Goal: Information Seeking & Learning: Check status

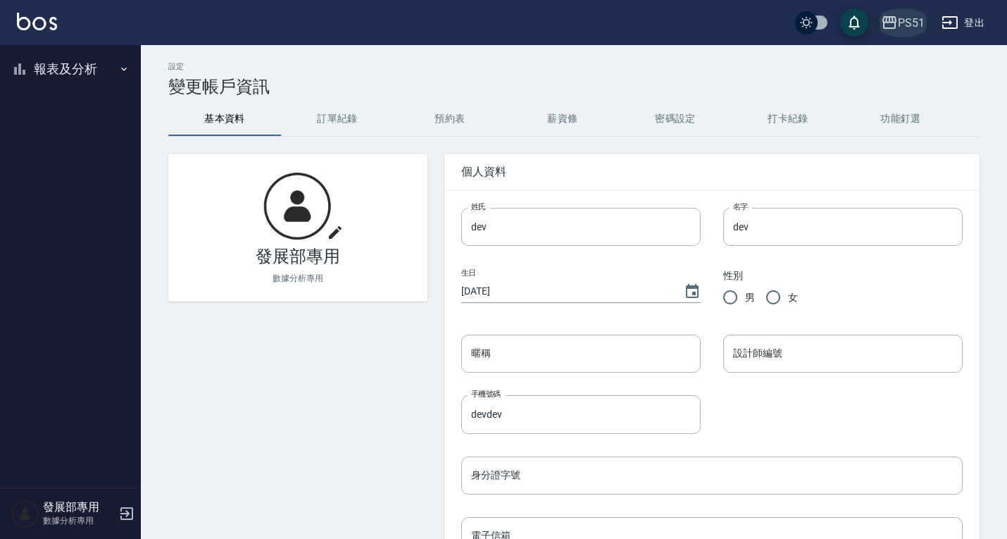
click at [902, 34] on button "PS51" at bounding box center [903, 22] width 55 height 29
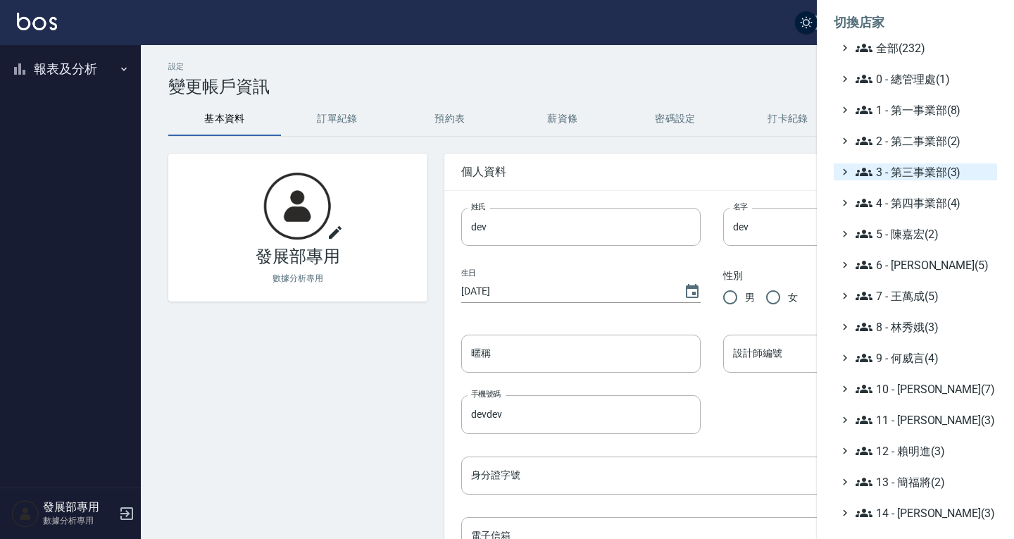
click at [899, 170] on span "3 - 第三事業部(3)" at bounding box center [924, 171] width 136 height 17
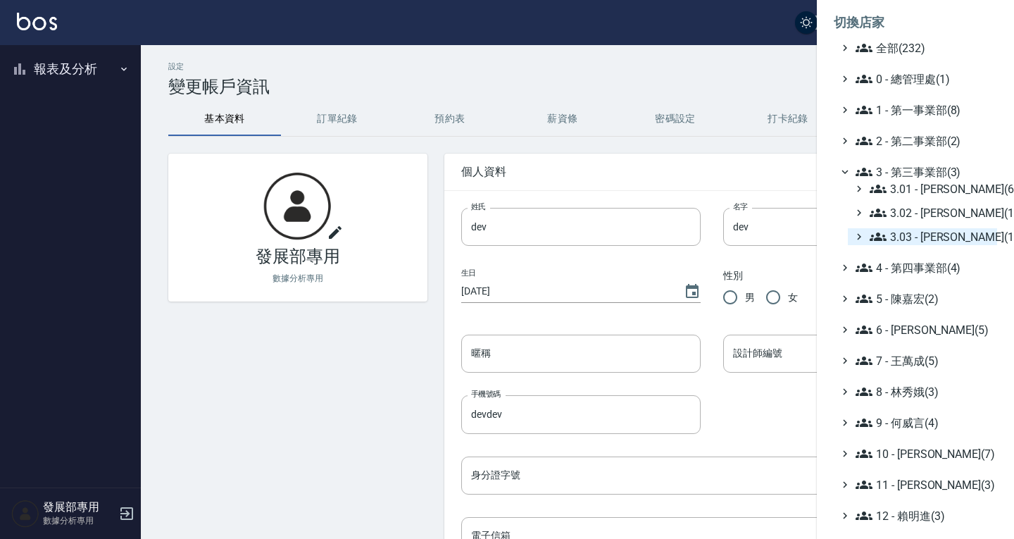
click at [908, 232] on span "3.03 - [PERSON_NAME](1)" at bounding box center [931, 236] width 122 height 17
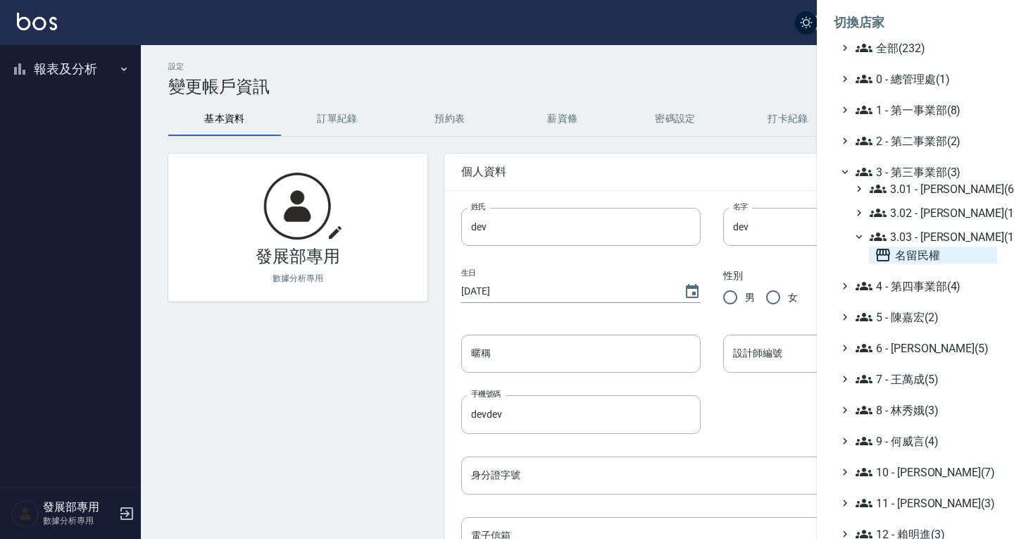
click at [905, 254] on span "名留民權" at bounding box center [933, 255] width 117 height 17
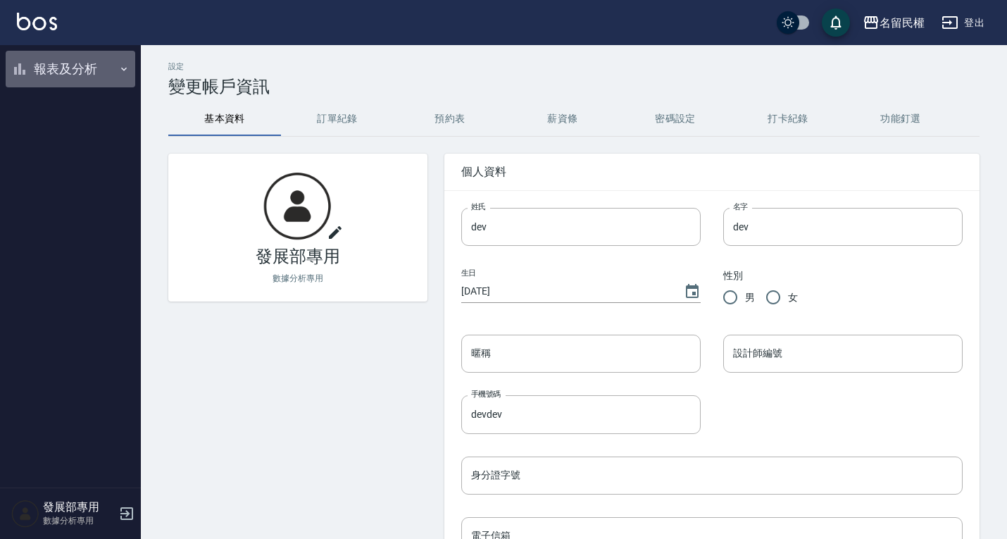
click at [72, 63] on button "報表及分析" at bounding box center [71, 69] width 130 height 37
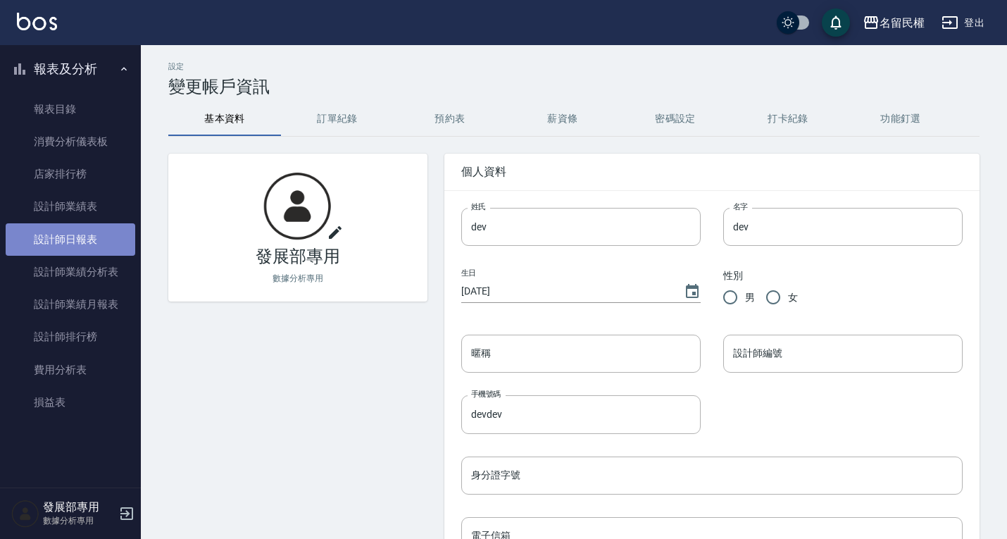
click at [80, 244] on link "設計師日報表" at bounding box center [71, 239] width 130 height 32
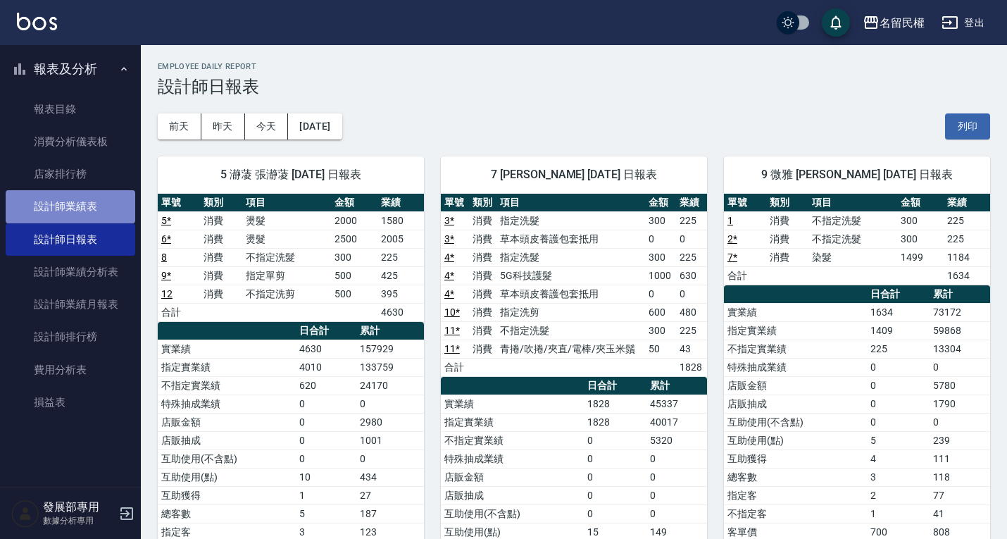
click at [93, 208] on link "設計師業績表" at bounding box center [71, 206] width 130 height 32
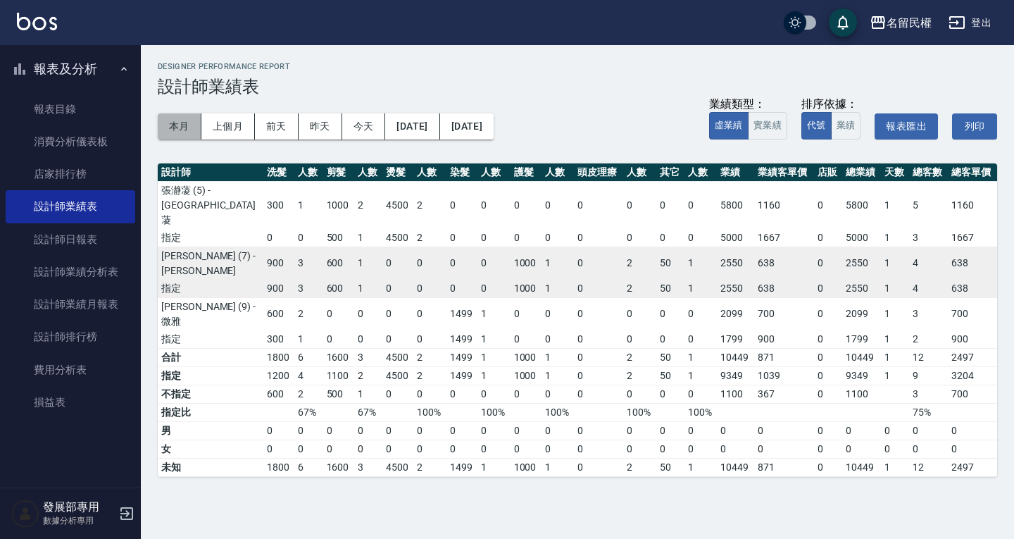
click at [185, 130] on button "本月" at bounding box center [180, 126] width 44 height 26
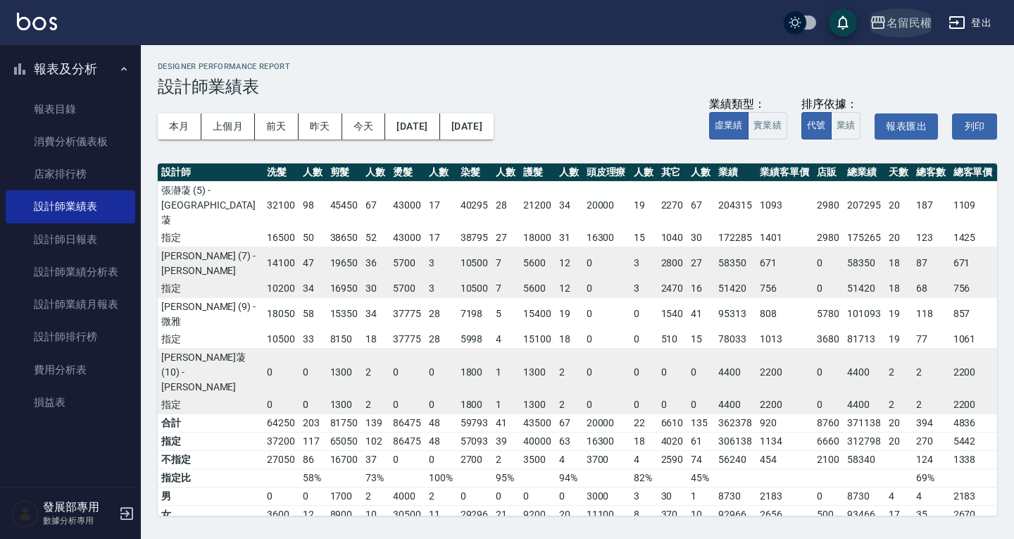
click at [910, 21] on div "名留民權" at bounding box center [909, 23] width 45 height 18
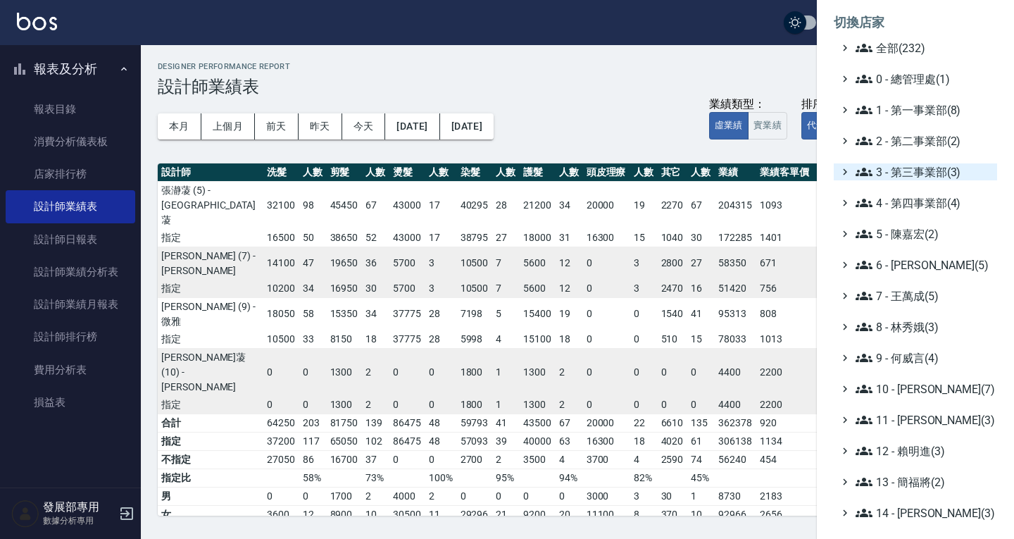
click at [921, 164] on span "3 - 第三事業部(3)" at bounding box center [924, 171] width 136 height 17
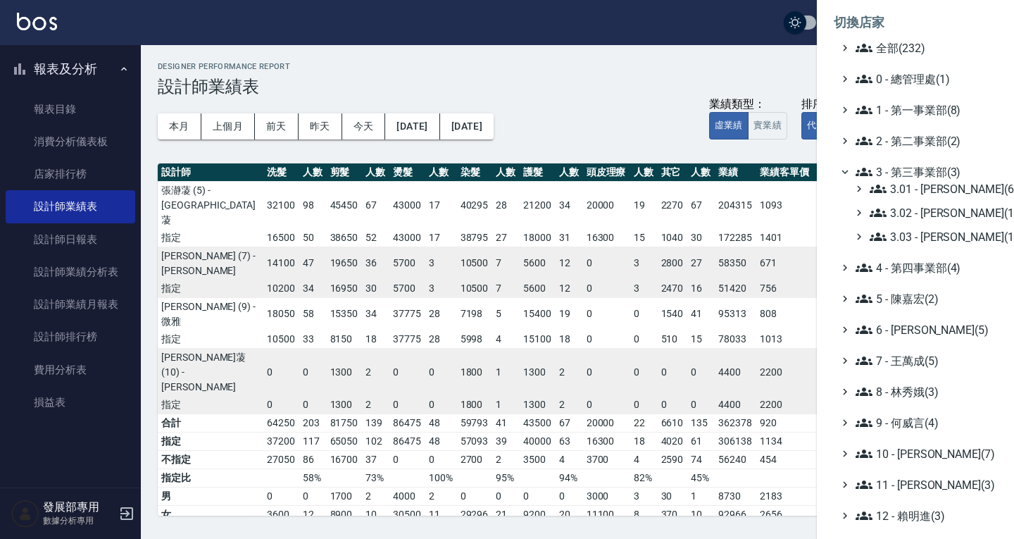
click at [921, 164] on span "3 - 第三事業部(3)" at bounding box center [924, 171] width 136 height 17
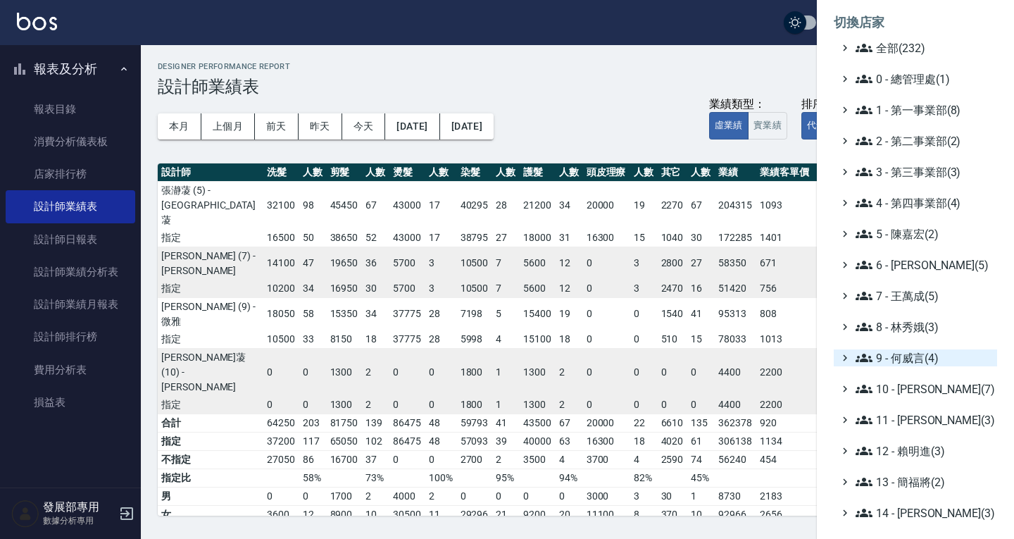
click at [916, 356] on span "9 - 何威言(4)" at bounding box center [924, 357] width 136 height 17
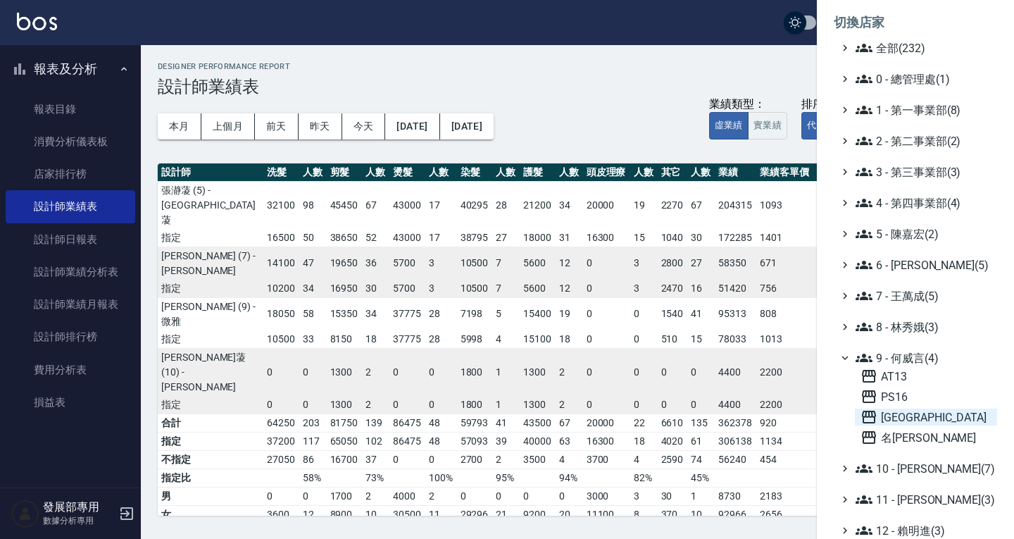
click at [909, 420] on span "上越新廟口" at bounding box center [926, 417] width 131 height 17
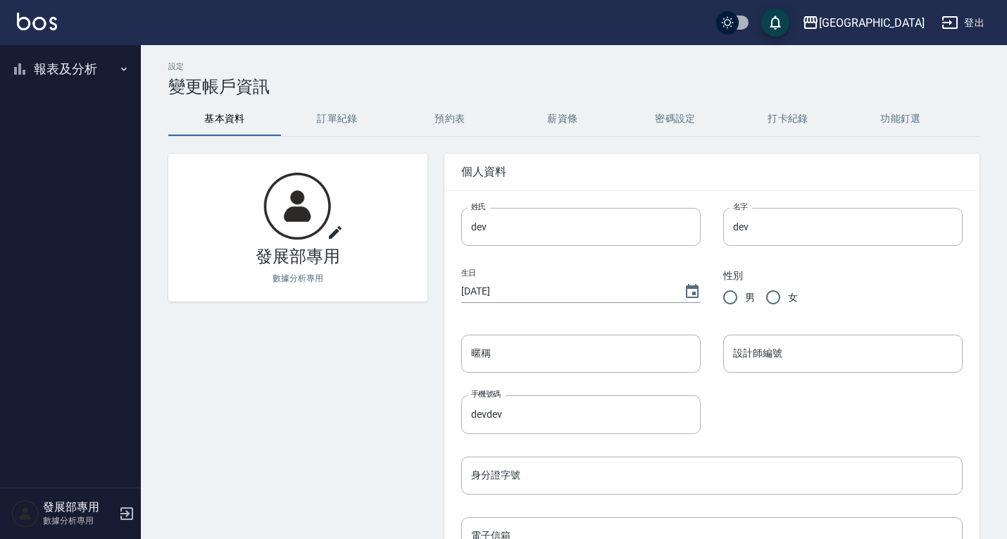
click at [82, 73] on button "報表及分析" at bounding box center [71, 69] width 130 height 37
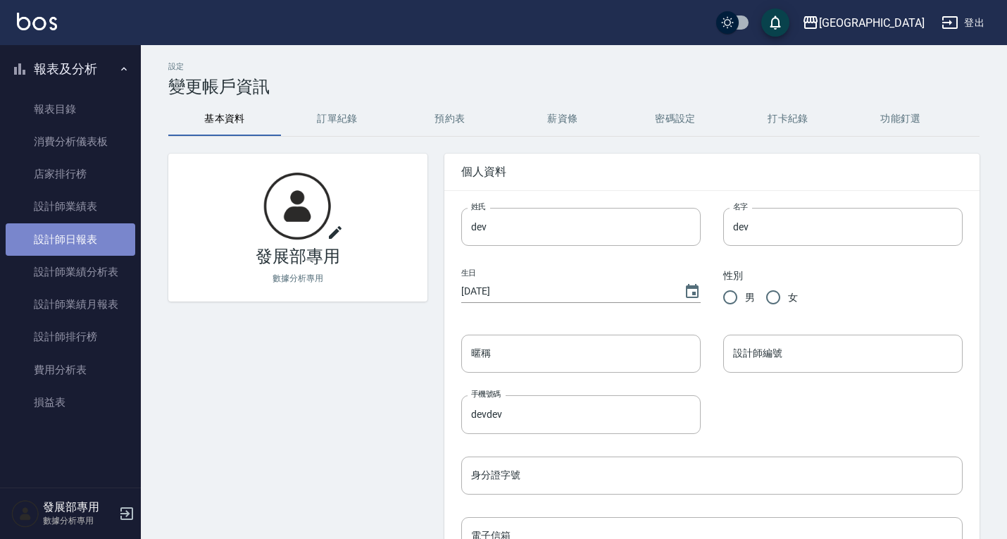
click at [85, 232] on link "設計師日報表" at bounding box center [71, 239] width 130 height 32
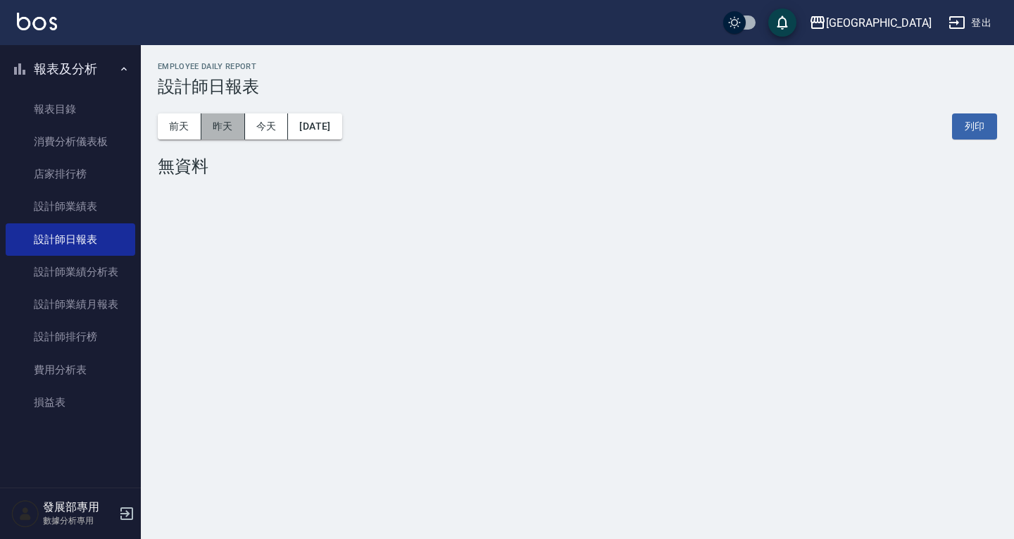
click at [218, 131] on button "昨天" at bounding box center [223, 126] width 44 height 26
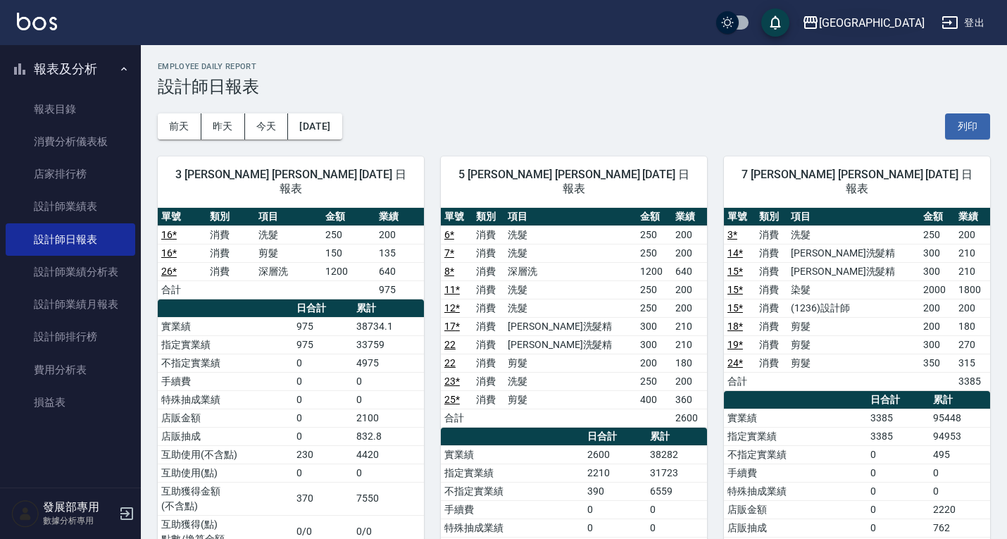
click at [819, 21] on icon "button" at bounding box center [810, 22] width 17 height 17
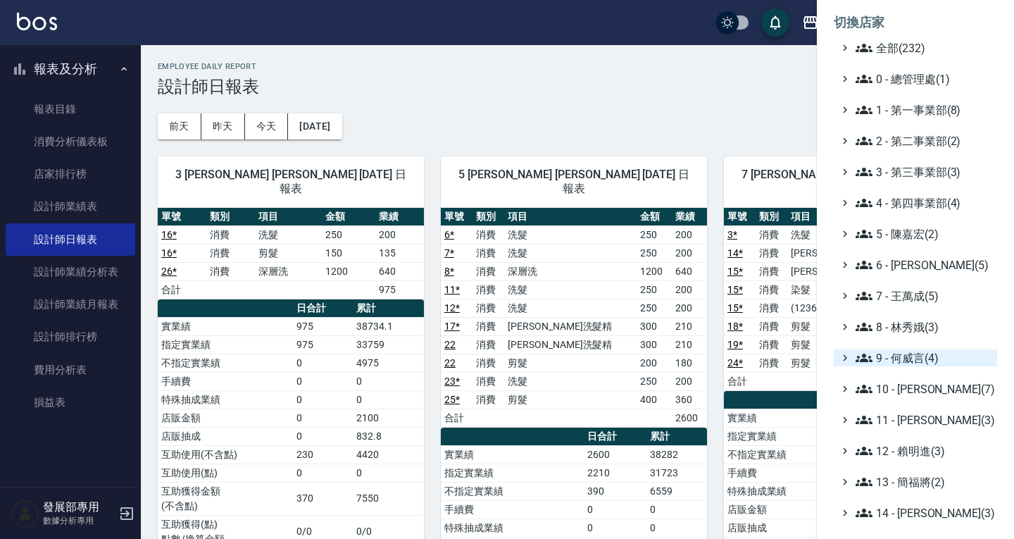
click at [899, 360] on span "9 - 何威言(4)" at bounding box center [924, 357] width 136 height 17
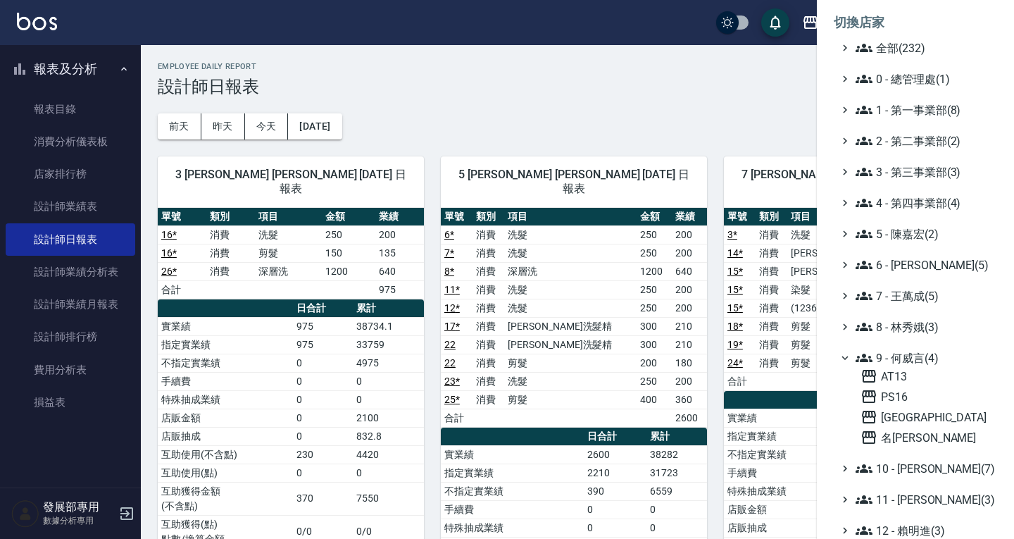
click at [899, 360] on span "9 - 何威言(4)" at bounding box center [924, 357] width 136 height 17
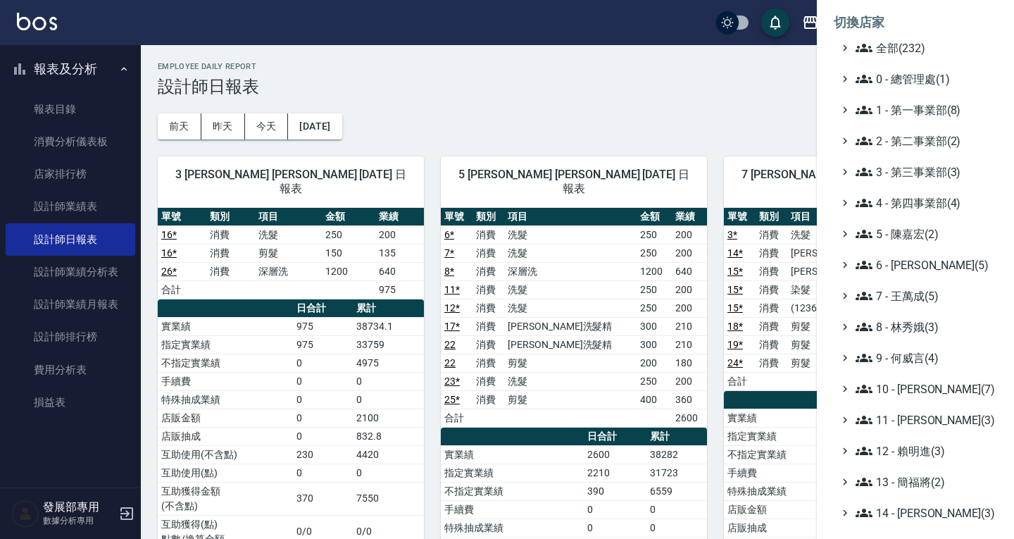
click at [880, 359] on span "9 - 何威言(4)" at bounding box center [924, 357] width 136 height 17
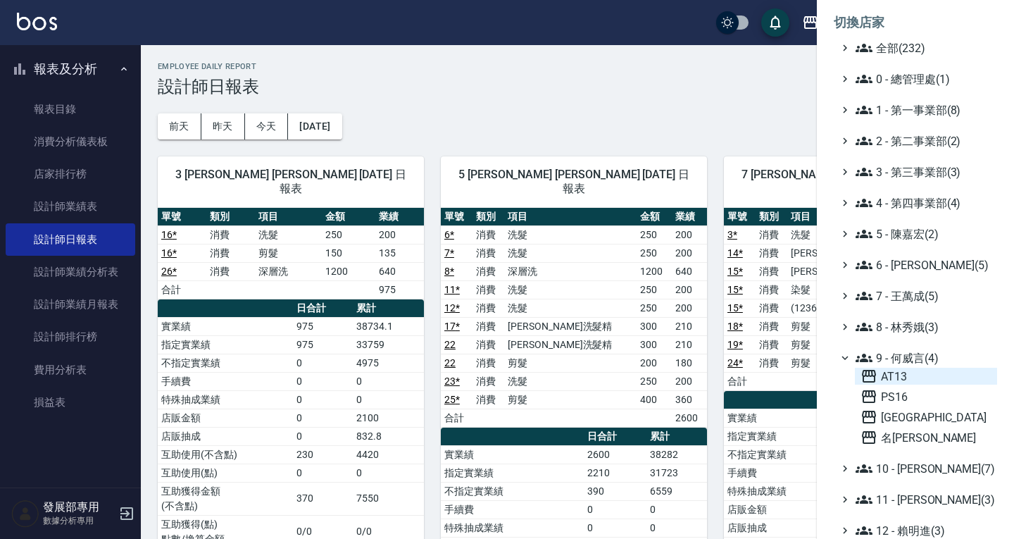
click at [885, 375] on span "AT13" at bounding box center [926, 376] width 131 height 17
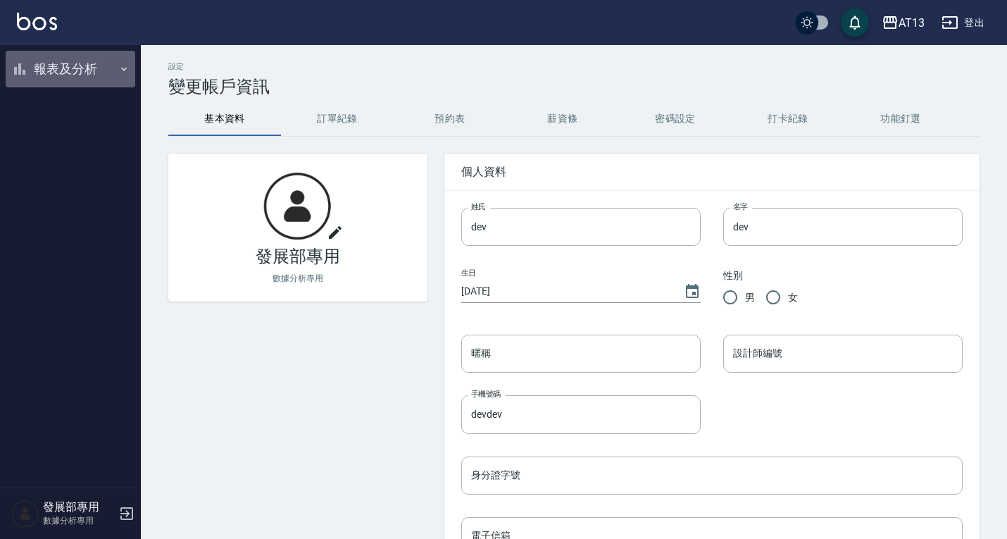
click at [94, 63] on button "報表及分析" at bounding box center [71, 69] width 130 height 37
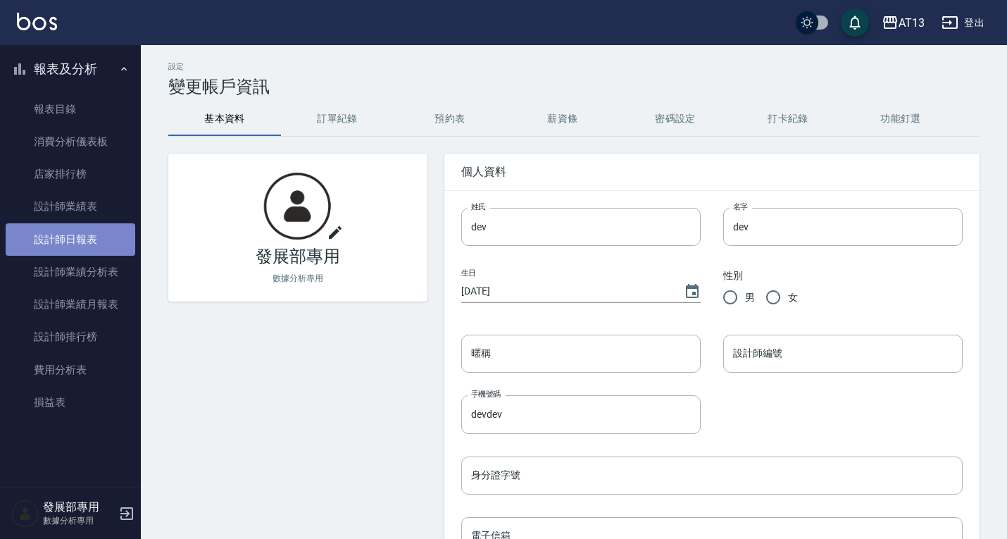
click at [89, 232] on link "設計師日報表" at bounding box center [71, 239] width 130 height 32
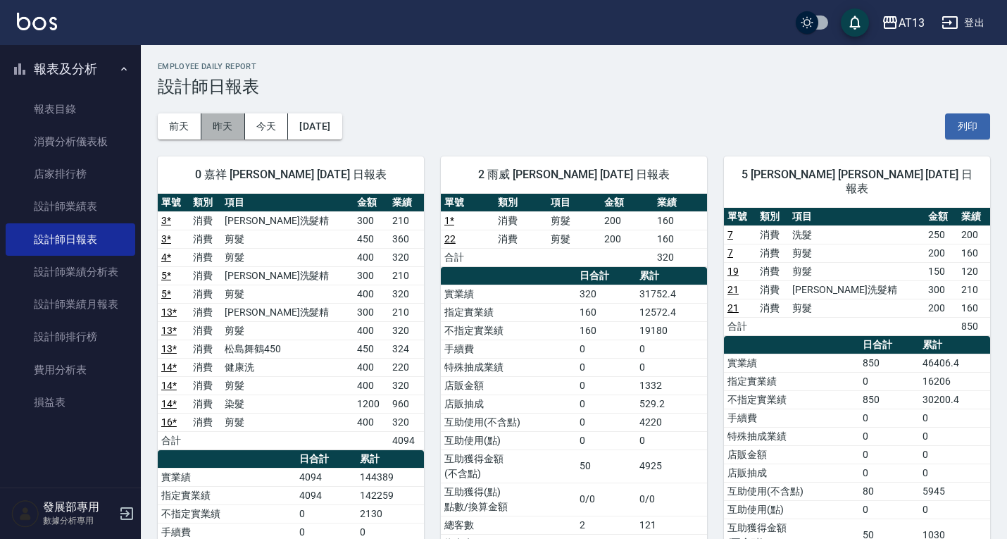
click at [221, 130] on button "昨天" at bounding box center [223, 126] width 44 height 26
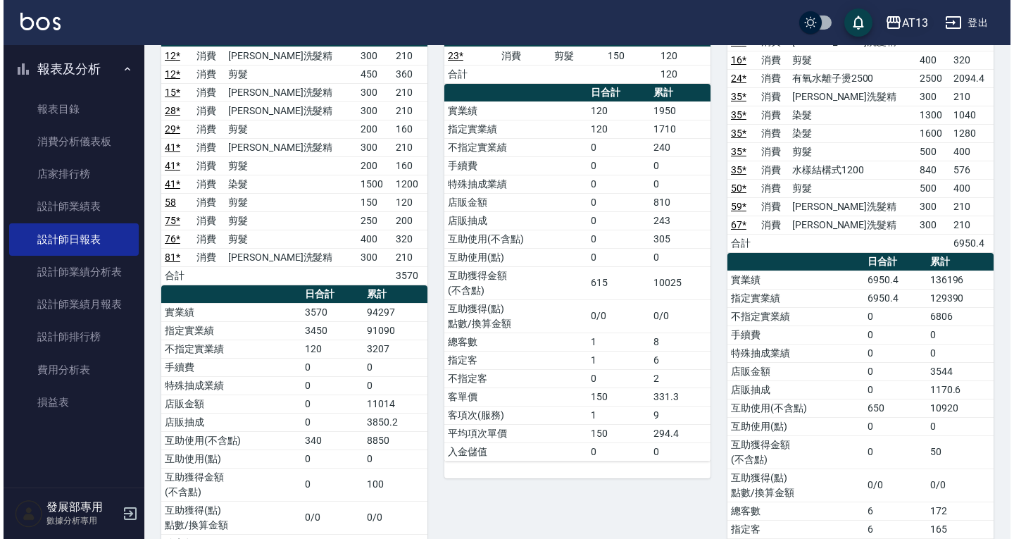
scroll to position [1989, 0]
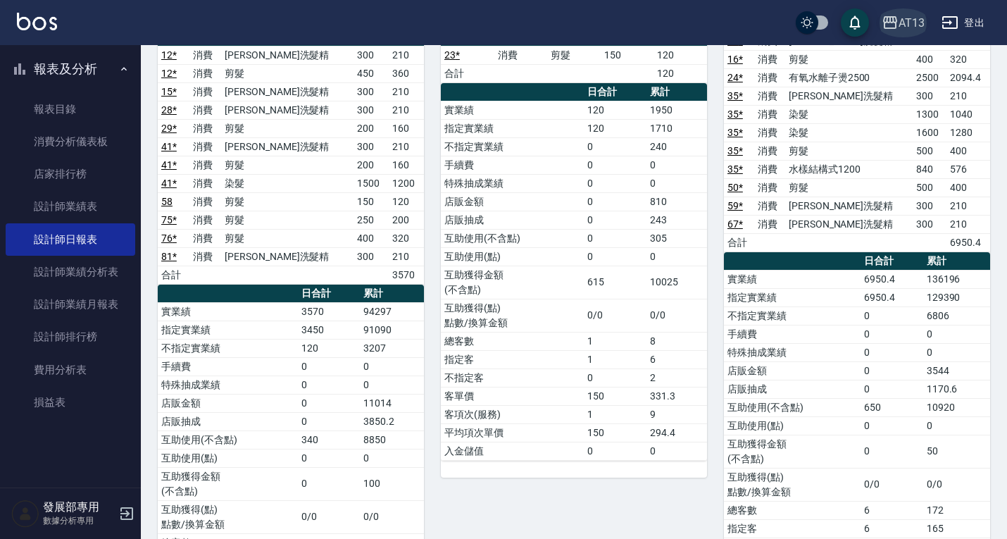
click at [905, 24] on div "AT13" at bounding box center [912, 23] width 26 height 18
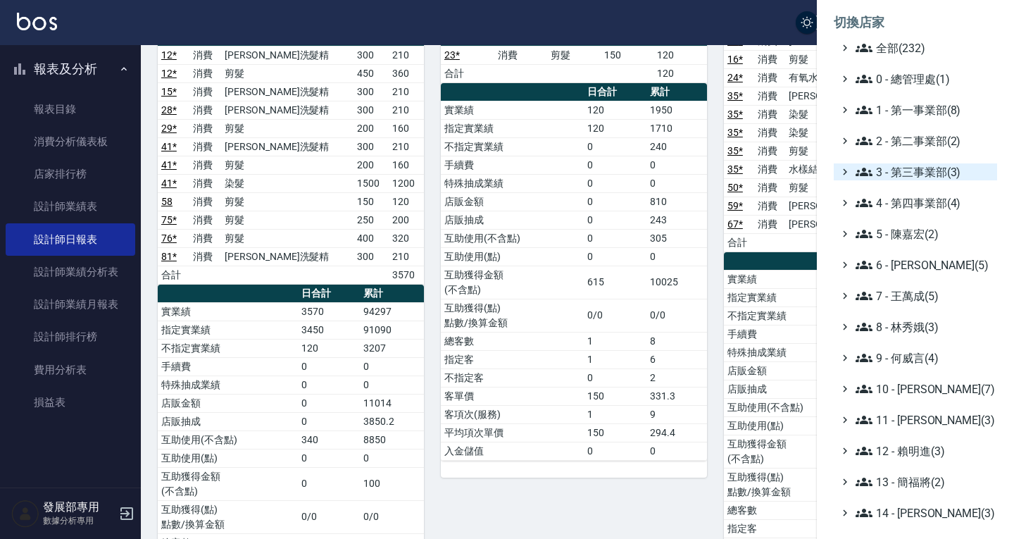
click at [914, 167] on span "3 - 第三事業部(3)" at bounding box center [924, 171] width 136 height 17
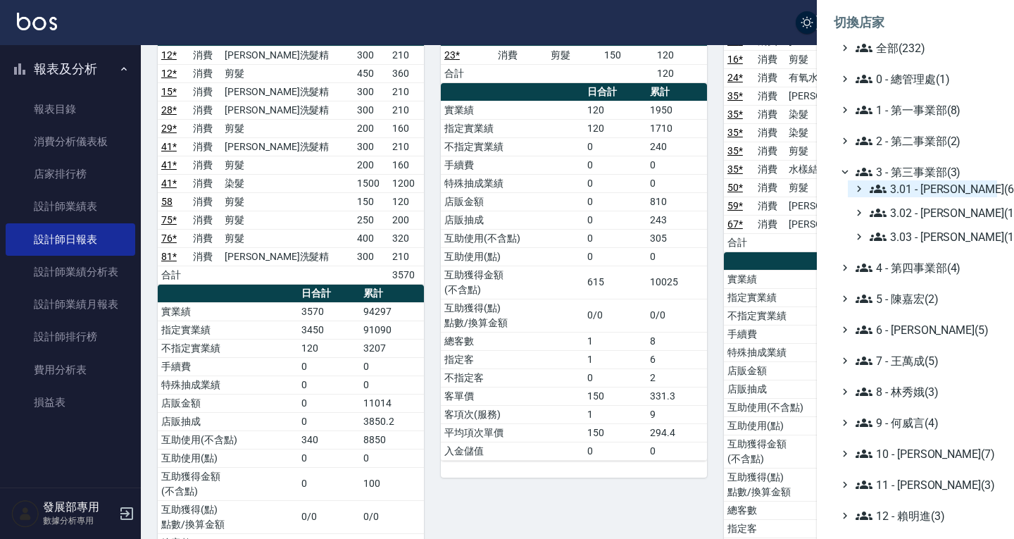
click at [914, 189] on span "3.01 - [PERSON_NAME](6)" at bounding box center [931, 188] width 122 height 17
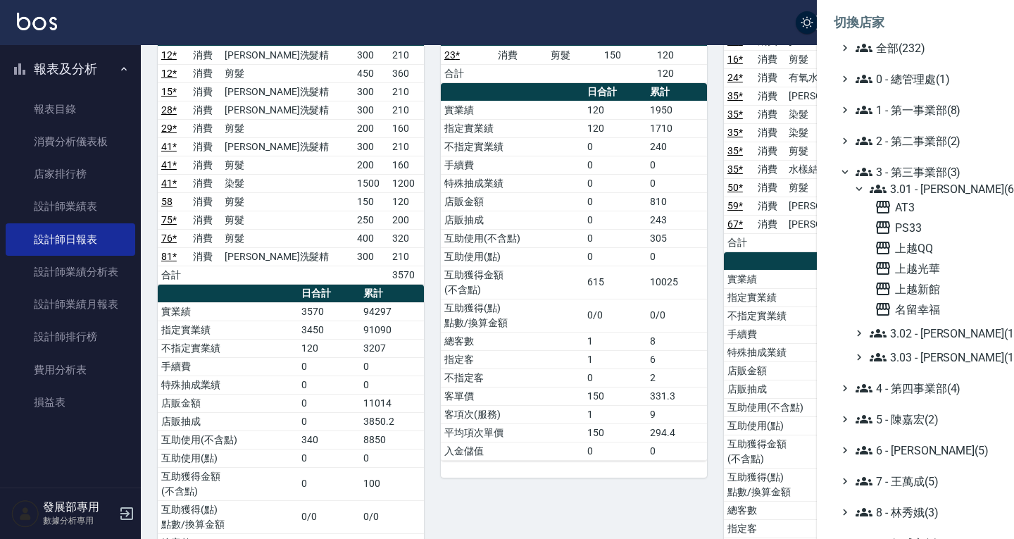
click at [922, 172] on span "3 - 第三事業部(3)" at bounding box center [924, 171] width 136 height 17
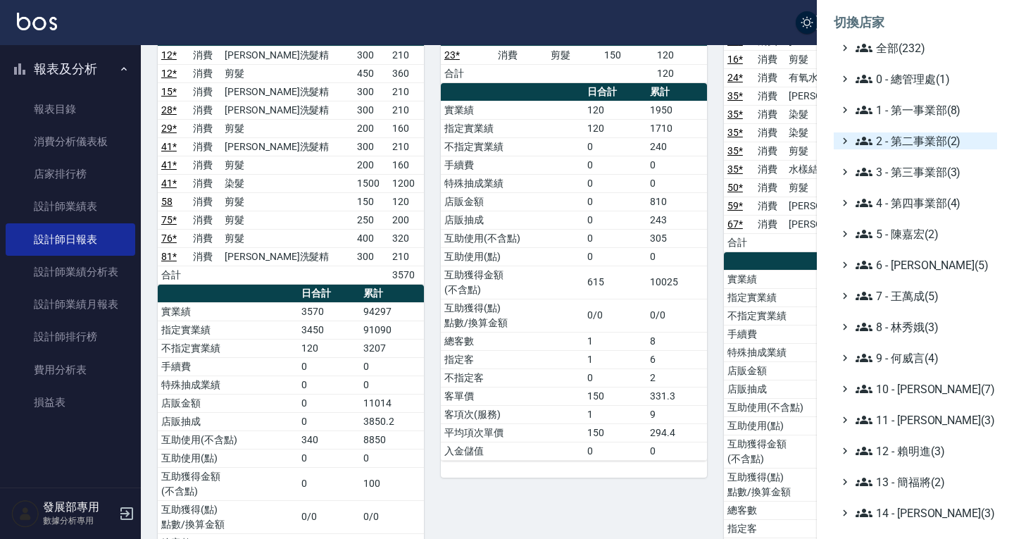
click at [920, 137] on span "2 - 第二事業部(2)" at bounding box center [924, 140] width 136 height 17
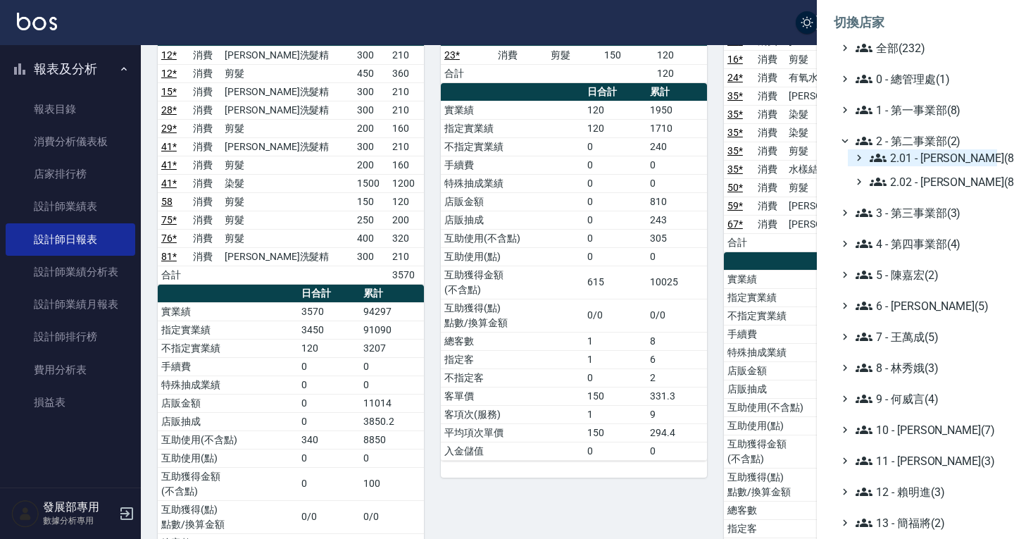
click at [915, 151] on span "2.01 - [PERSON_NAME](8)" at bounding box center [931, 157] width 122 height 17
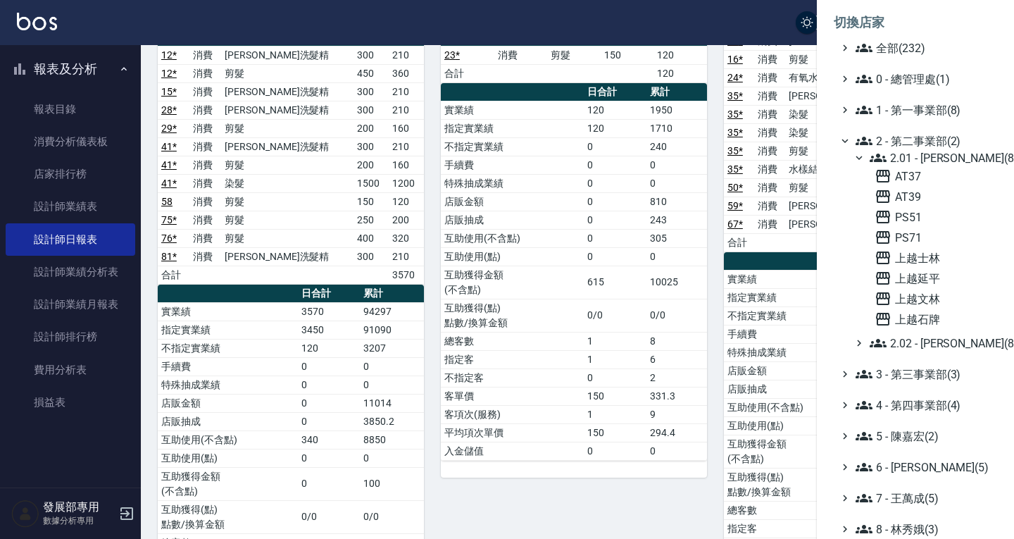
click at [929, 161] on span "2.01 - [PERSON_NAME](8)" at bounding box center [931, 157] width 122 height 17
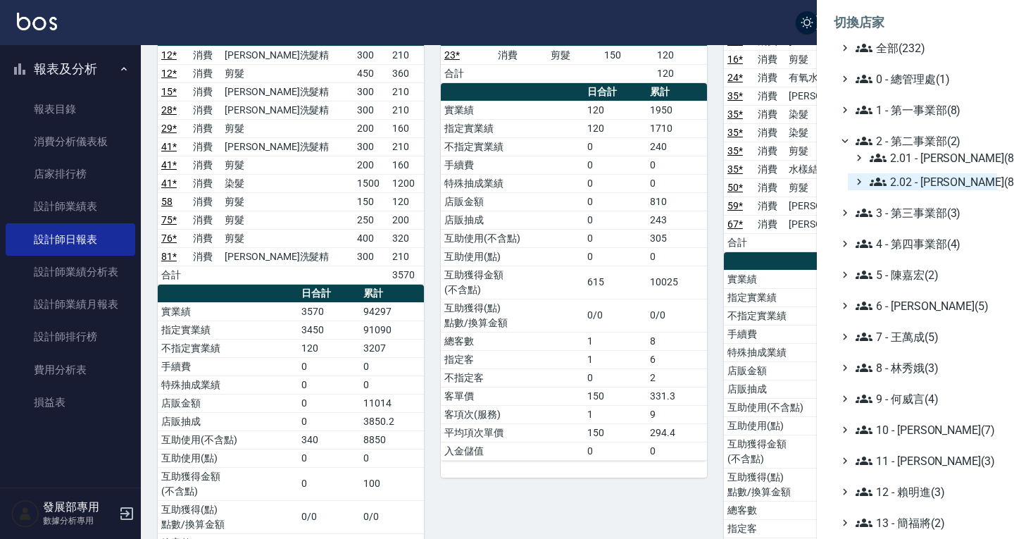
click at [933, 185] on span "2.02 - [PERSON_NAME](8)" at bounding box center [931, 181] width 122 height 17
